Goal: Task Accomplishment & Management: Use online tool/utility

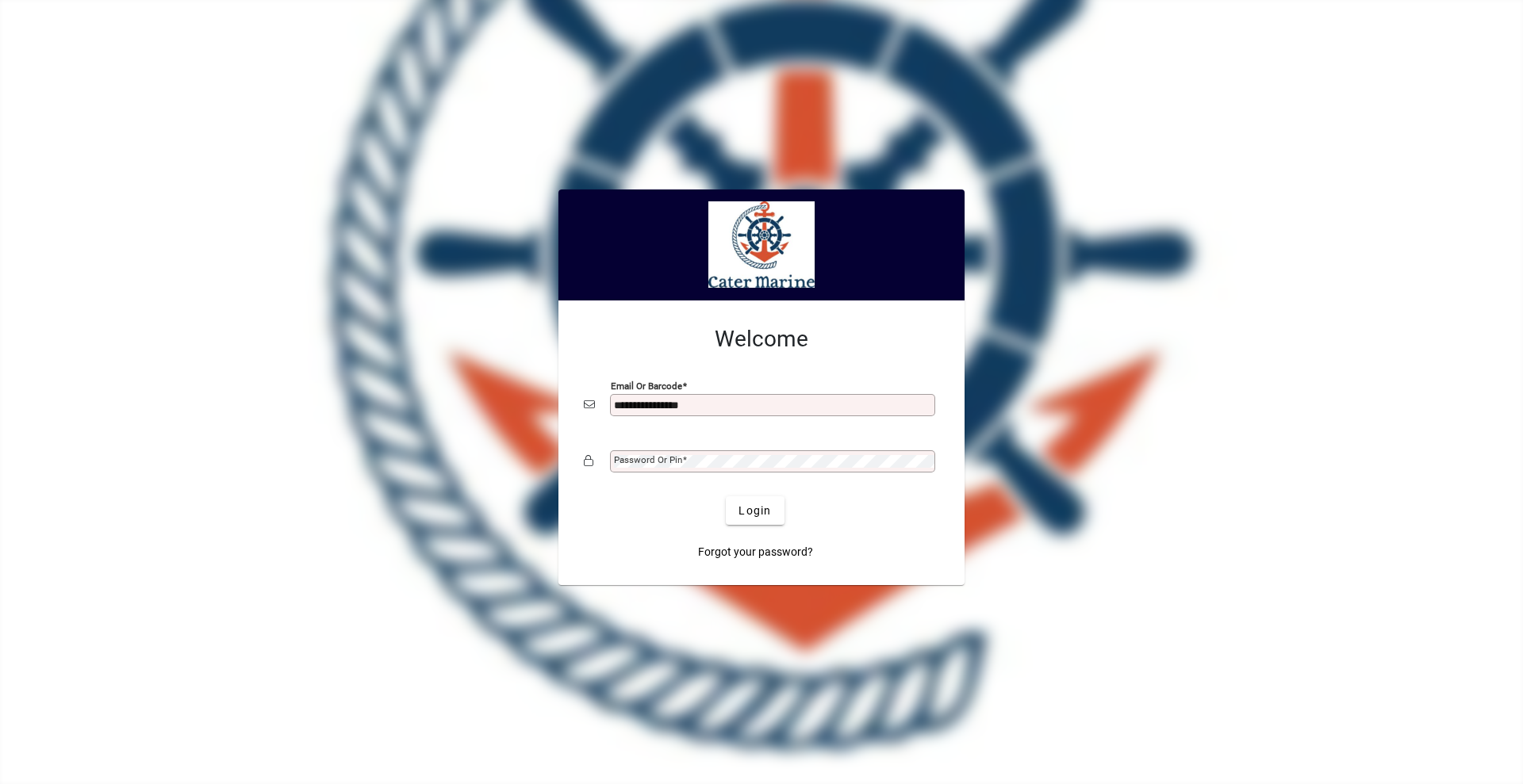
type input "**********"
click at [726, 497] on button "Login" at bounding box center [755, 511] width 58 height 29
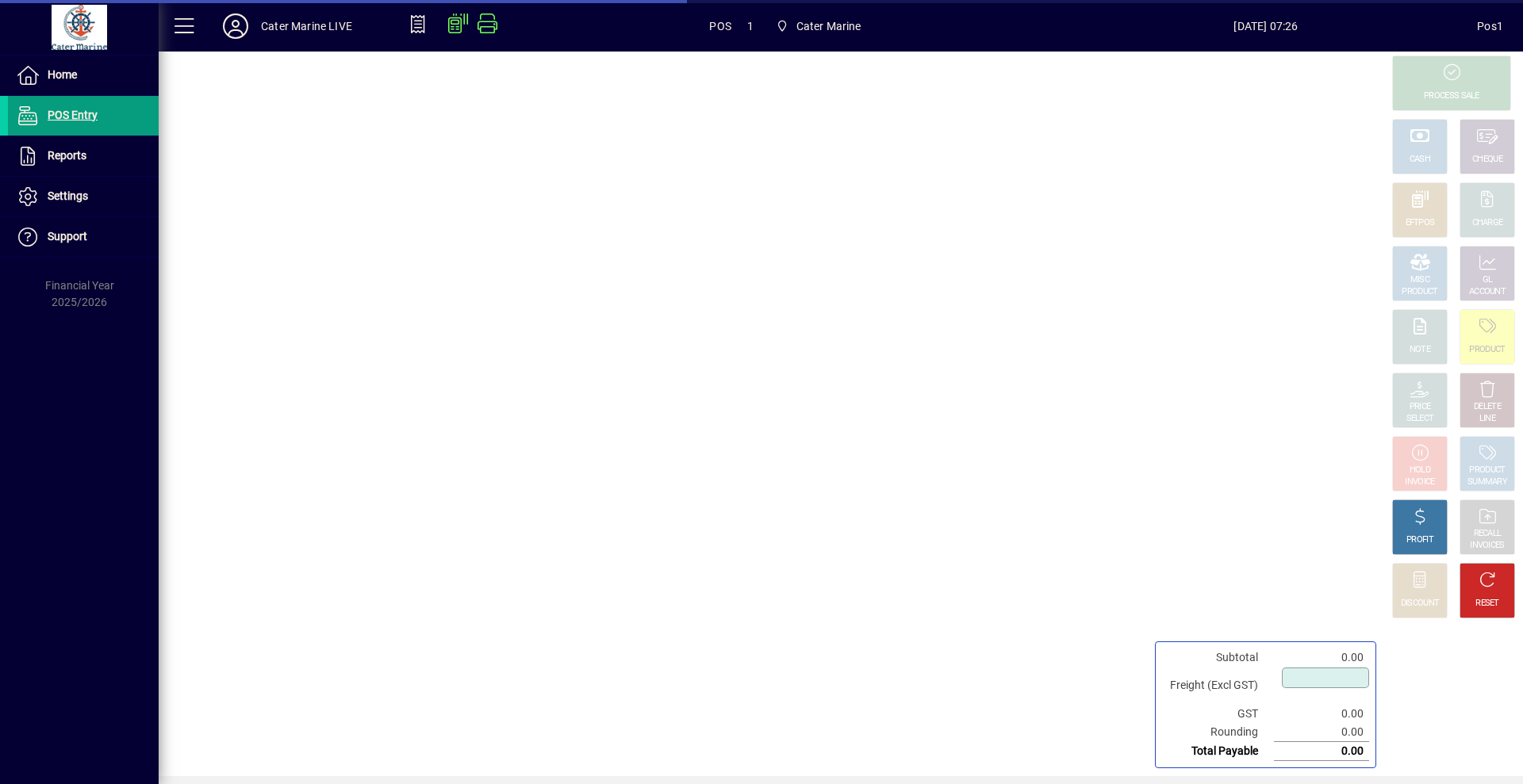
type input "****"
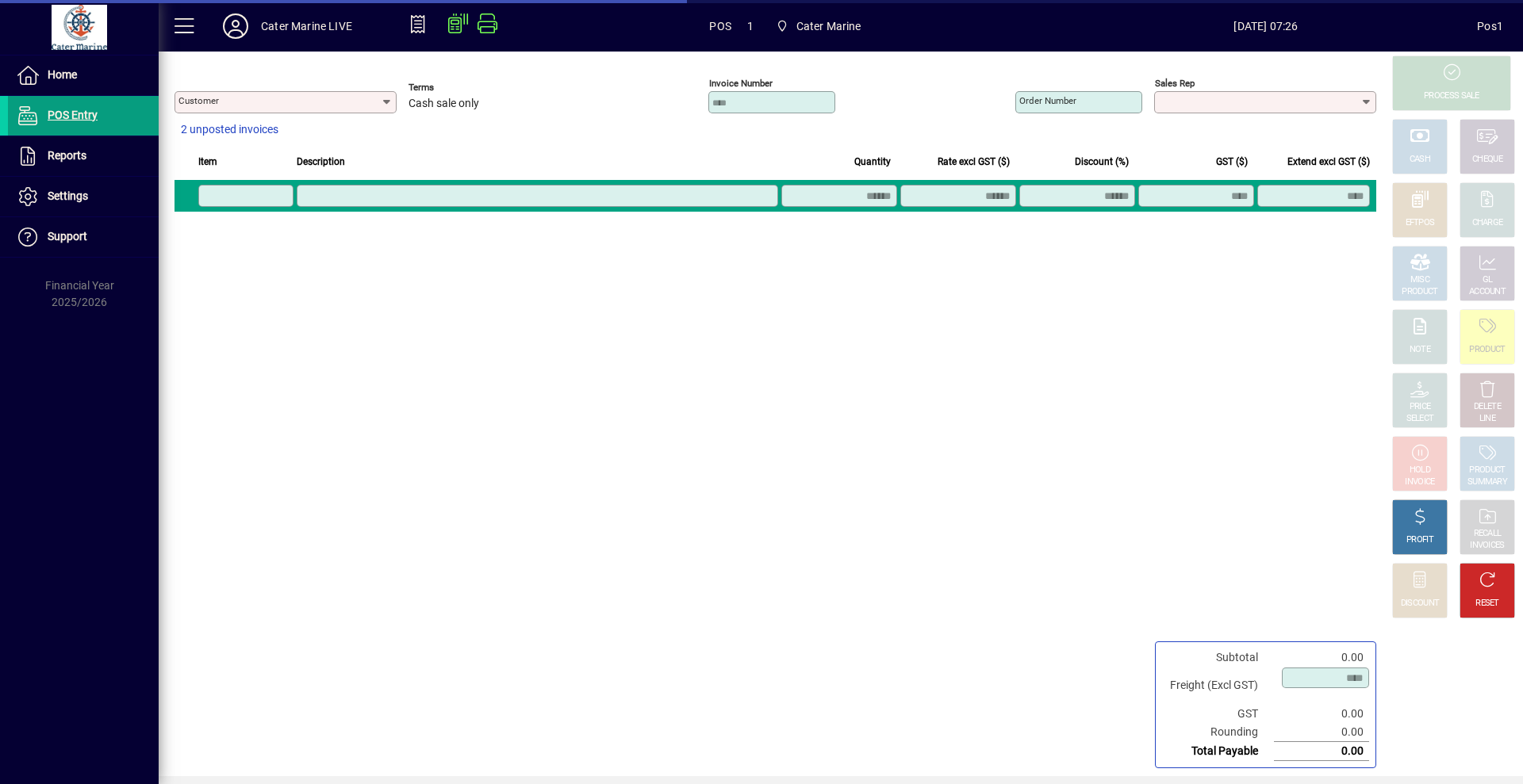
type input "**********"
